Goal: Task Accomplishment & Management: Manage account settings

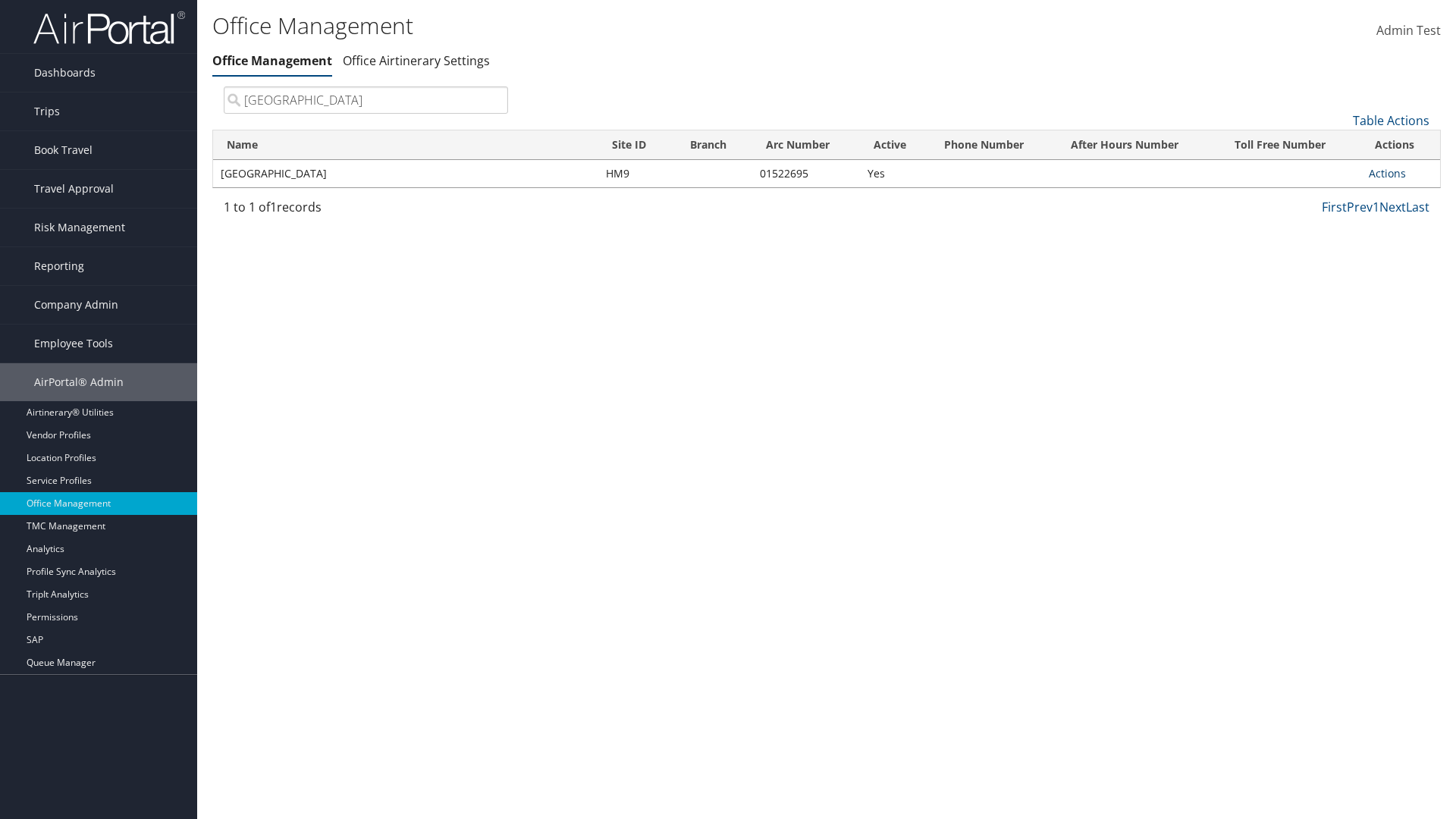
type input "[GEOGRAPHIC_DATA]"
click at [1387, 173] on link "Actions" at bounding box center [1387, 172] width 37 height 14
click at [1337, 247] on link "Manage Banner Ads" at bounding box center [1338, 248] width 129 height 26
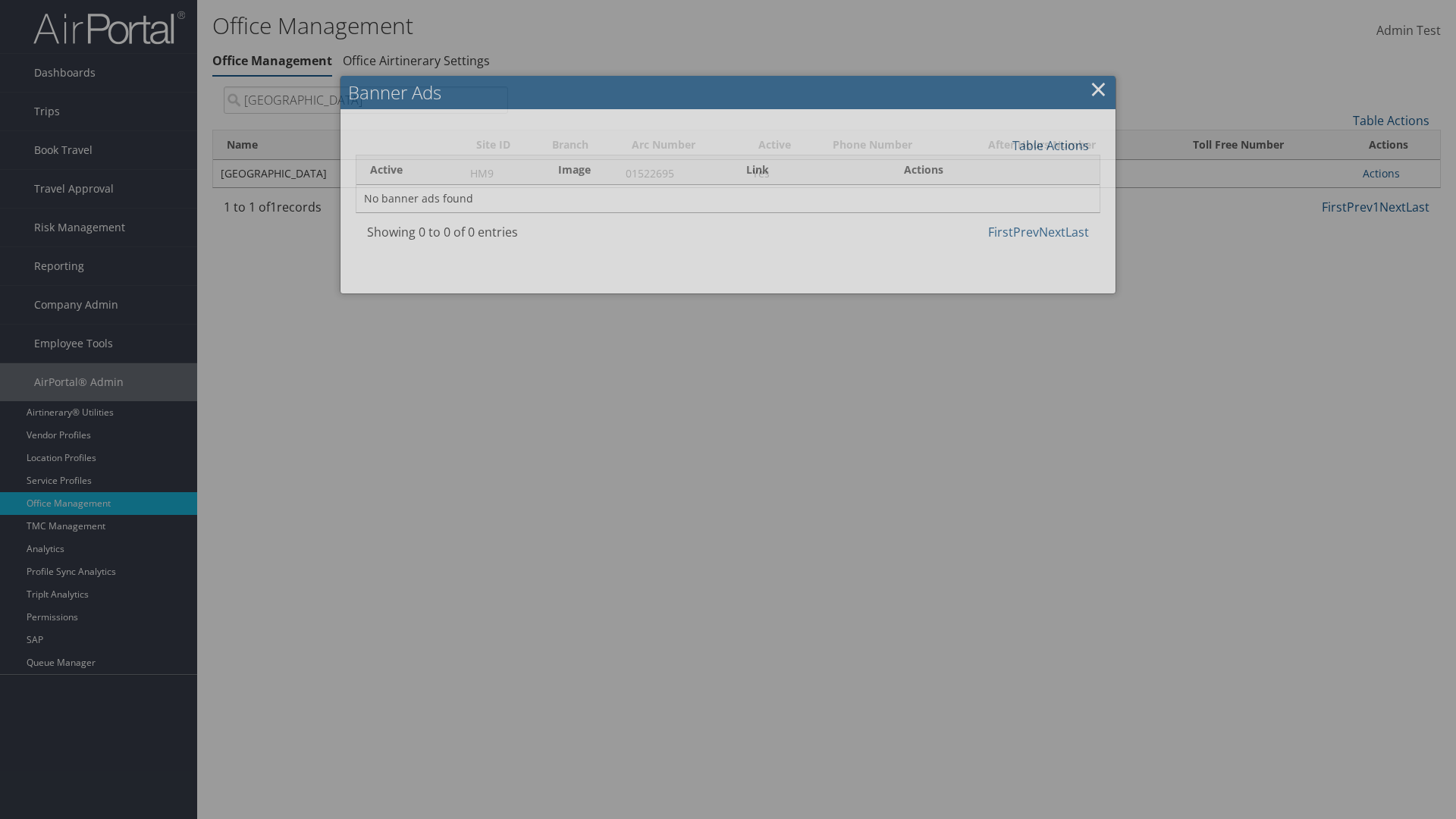
click at [1051, 144] on link "Table Actions" at bounding box center [1051, 145] width 76 height 17
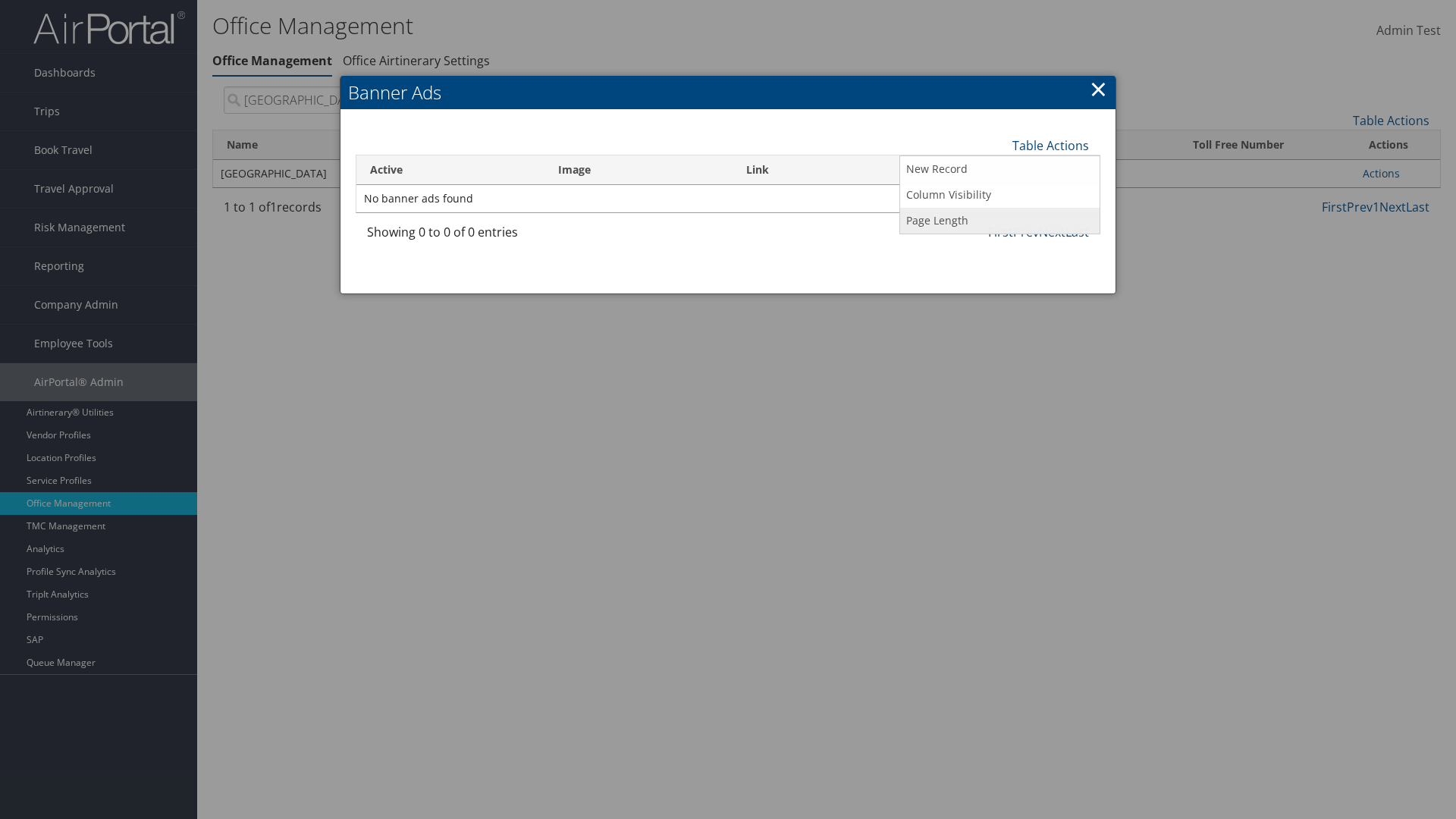
click at [1000, 220] on link "Page Length" at bounding box center [1000, 221] width 199 height 26
click at [1000, 196] on link "25" at bounding box center [1000, 197] width 199 height 26
click at [1051, 144] on link "Table Actions" at bounding box center [1051, 145] width 76 height 17
click at [1000, 220] on link "Page Length" at bounding box center [1000, 221] width 199 height 26
click at [1000, 222] on link "50" at bounding box center [1000, 223] width 199 height 26
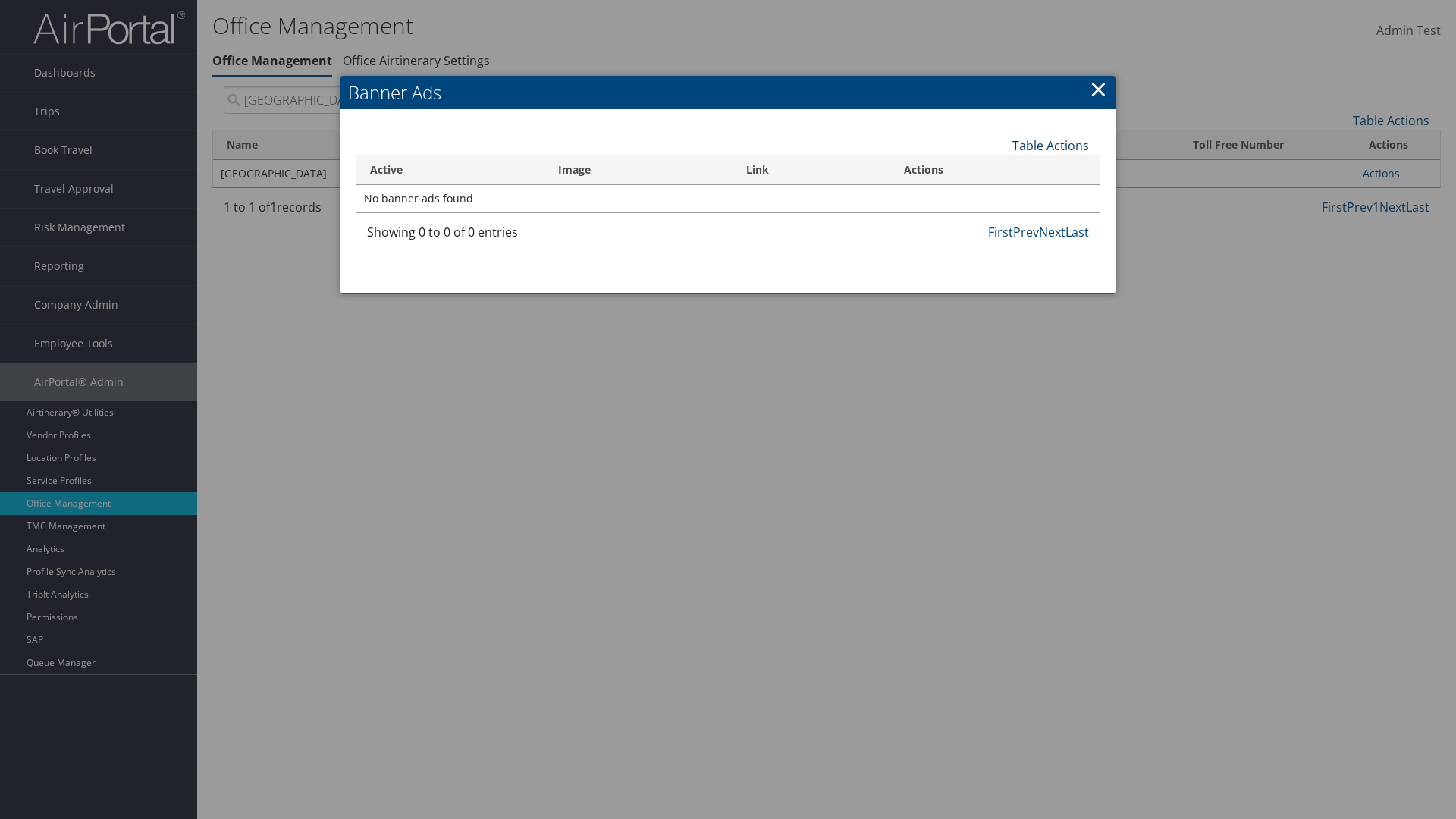
click at [1051, 144] on link "Table Actions" at bounding box center [1051, 145] width 76 height 17
click at [1000, 220] on link "Page Length" at bounding box center [1000, 221] width 199 height 26
click at [1000, 247] on link "100" at bounding box center [1000, 248] width 199 height 26
click at [1051, 144] on link "Table Actions" at bounding box center [1051, 145] width 76 height 17
click at [1000, 194] on link "Column Visibility" at bounding box center [1000, 195] width 199 height 26
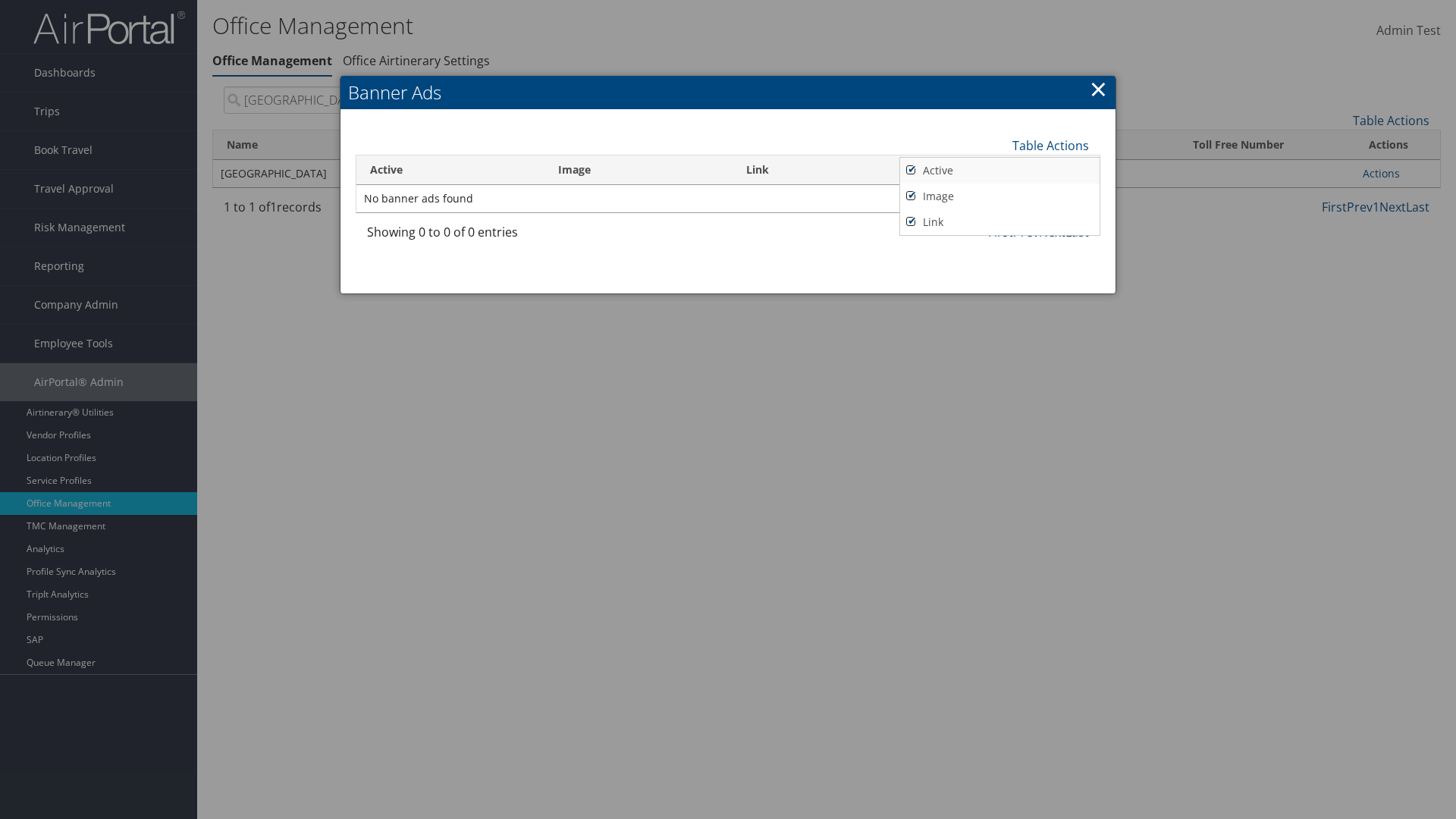
click at [1000, 170] on link "Active" at bounding box center [1000, 171] width 199 height 26
click at [1000, 196] on link "Image" at bounding box center [1000, 197] width 199 height 26
click at [1000, 222] on link "Link" at bounding box center [1000, 223] width 199 height 26
